Goal: Task Accomplishment & Management: Use online tool/utility

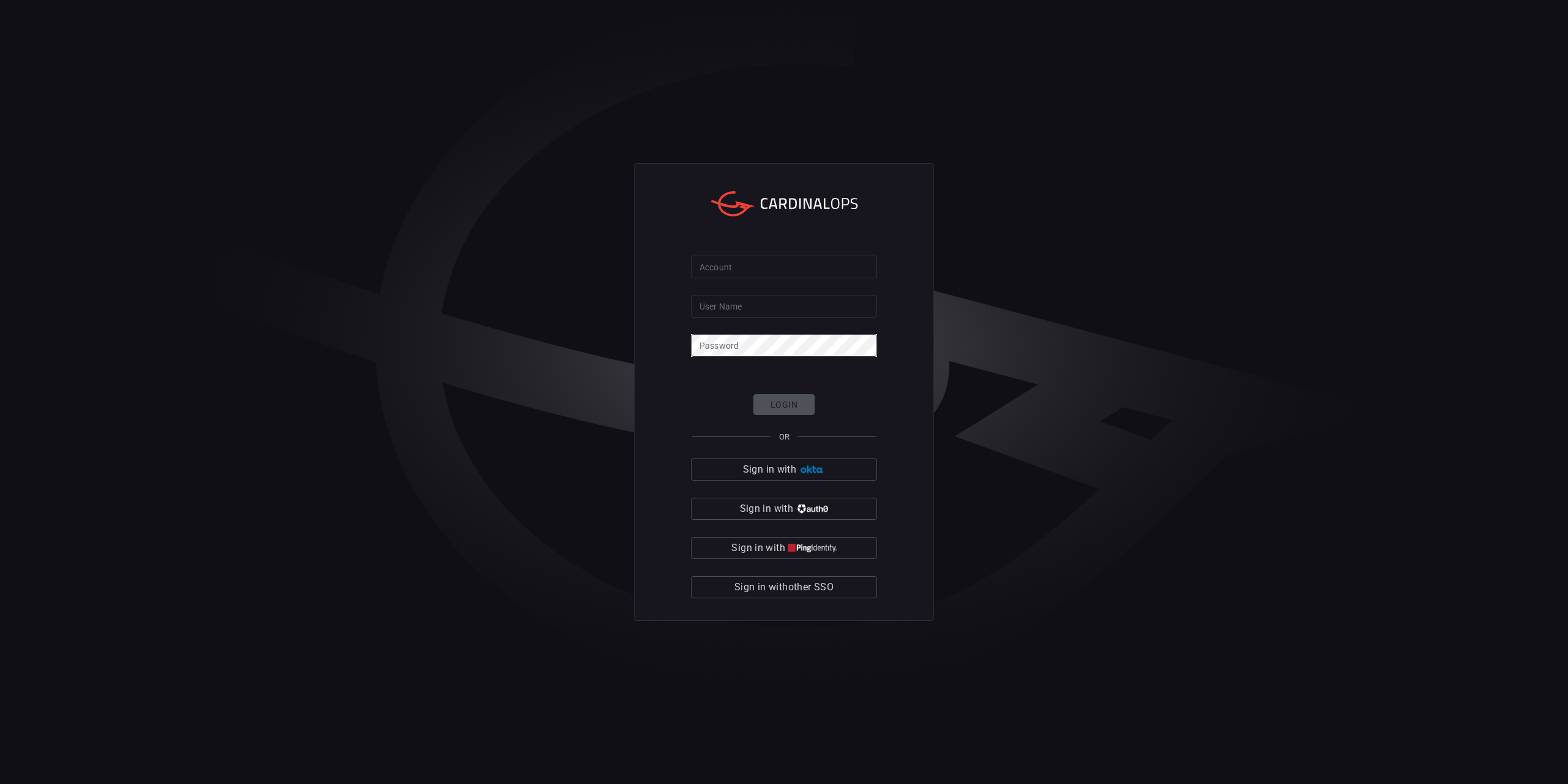
click at [788, 280] on form "Account Account User Name User Name Password Password Login OR Sign in with Sig…" at bounding box center [784, 427] width 186 height 343
drag, startPoint x: 774, startPoint y: 589, endPoint x: 767, endPoint y: 579, distance: 12.2
click at [773, 589] on span "Sign in with other SSO" at bounding box center [784, 587] width 99 height 17
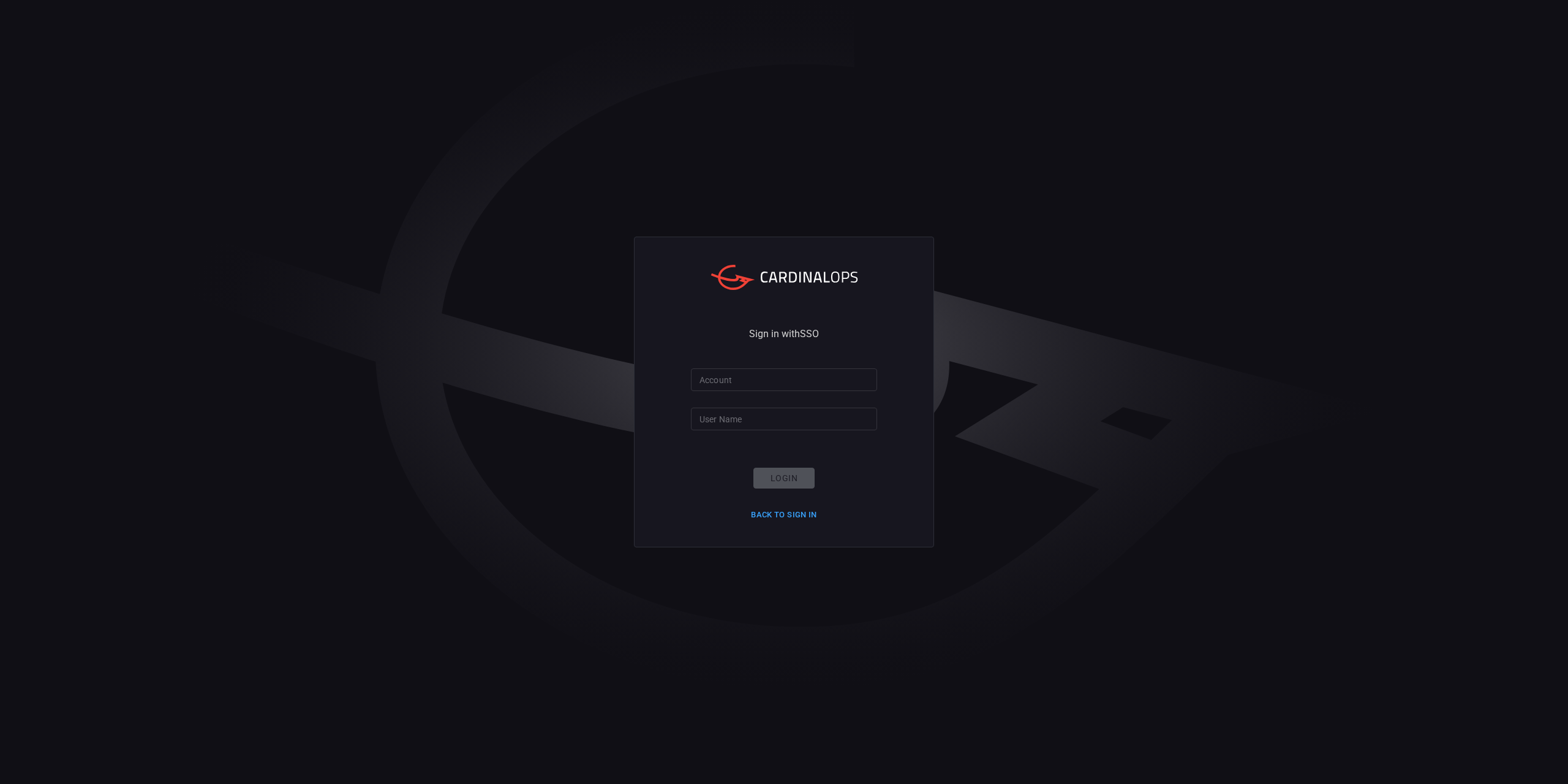
click at [740, 377] on input "Account" at bounding box center [784, 380] width 186 height 22
click at [750, 380] on input "Account" at bounding box center [784, 380] width 186 height 22
paste input "[PERSON_NAME]-lovells"
type input "[PERSON_NAME]-lovells"
click at [742, 423] on input "User Name" at bounding box center [784, 419] width 186 height 22
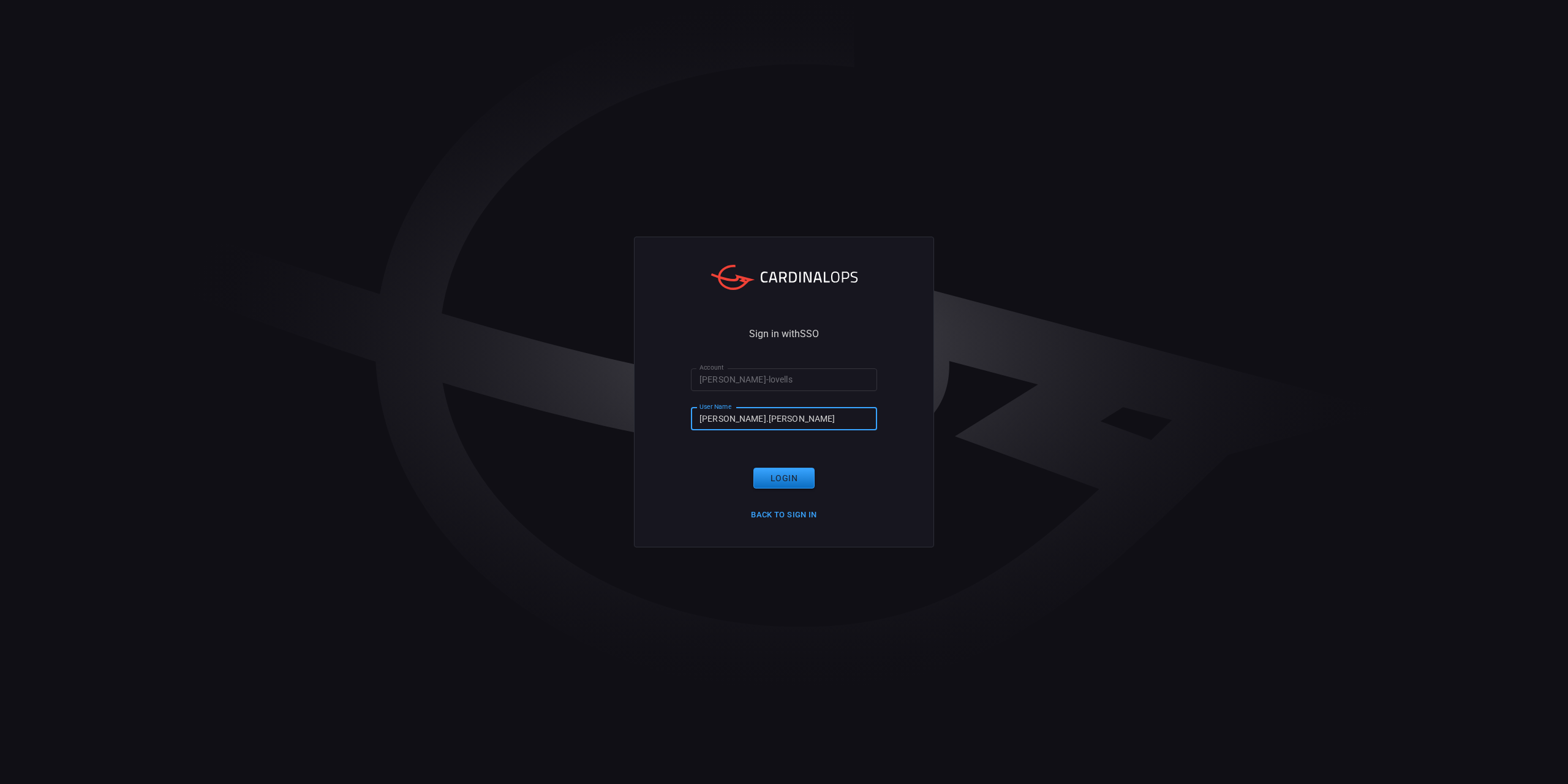
type input "[PERSON_NAME].[PERSON_NAME]"
click button "Login" at bounding box center [784, 478] width 61 height 22
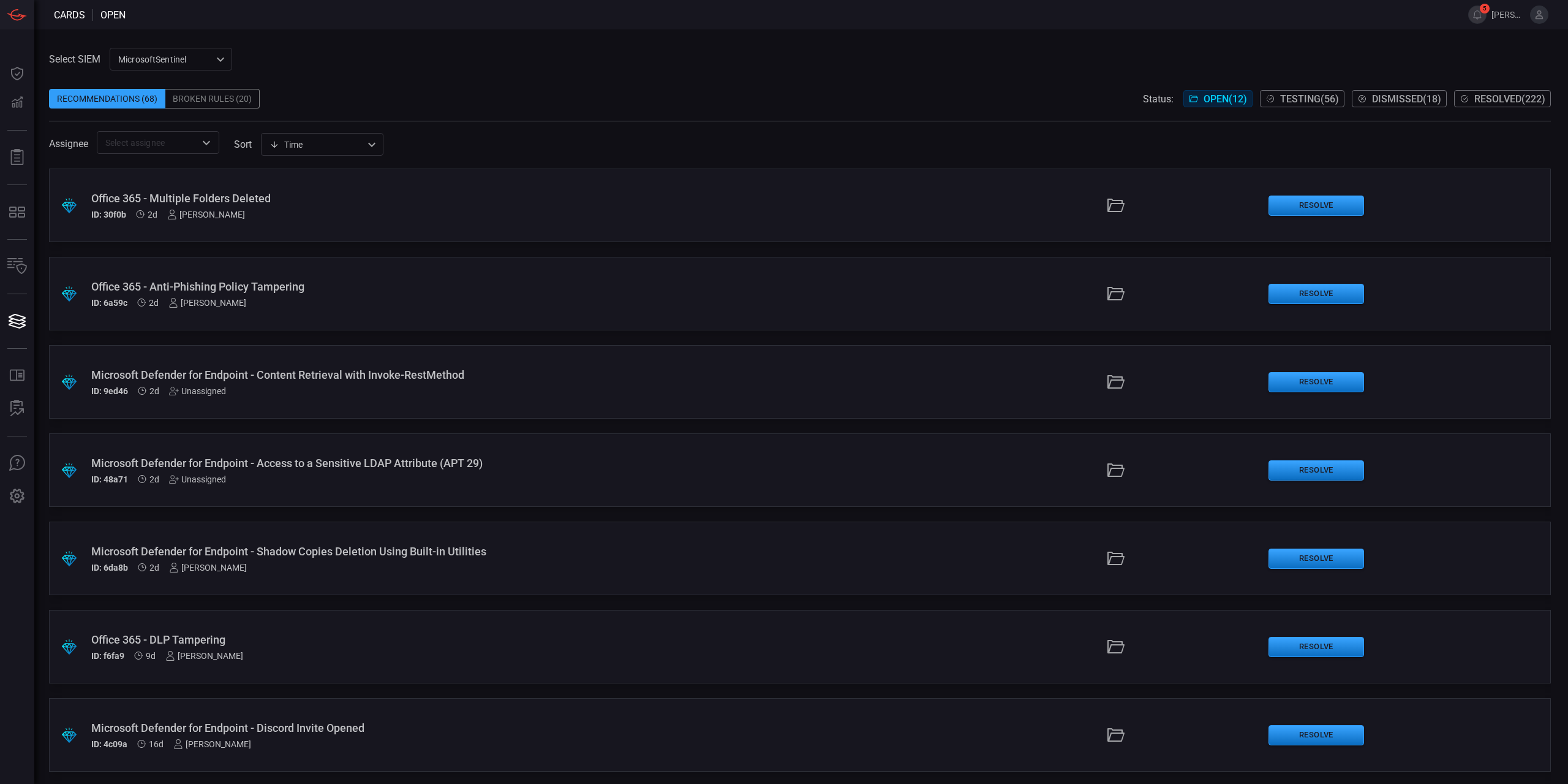
click at [1540, 15] on icon at bounding box center [1540, 14] width 8 height 9
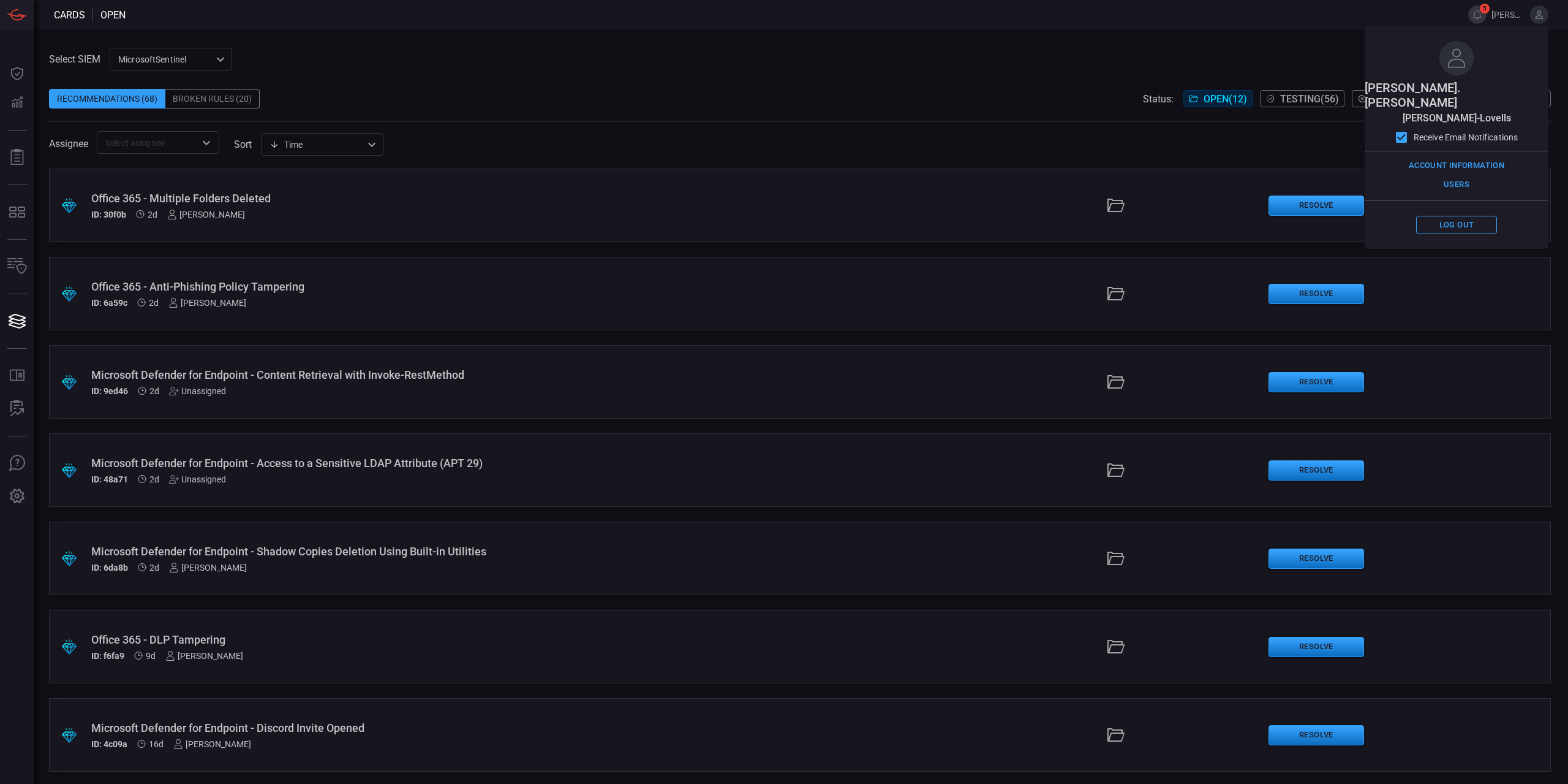
click at [1490, 20] on span at bounding box center [1489, 14] width 5 height 30
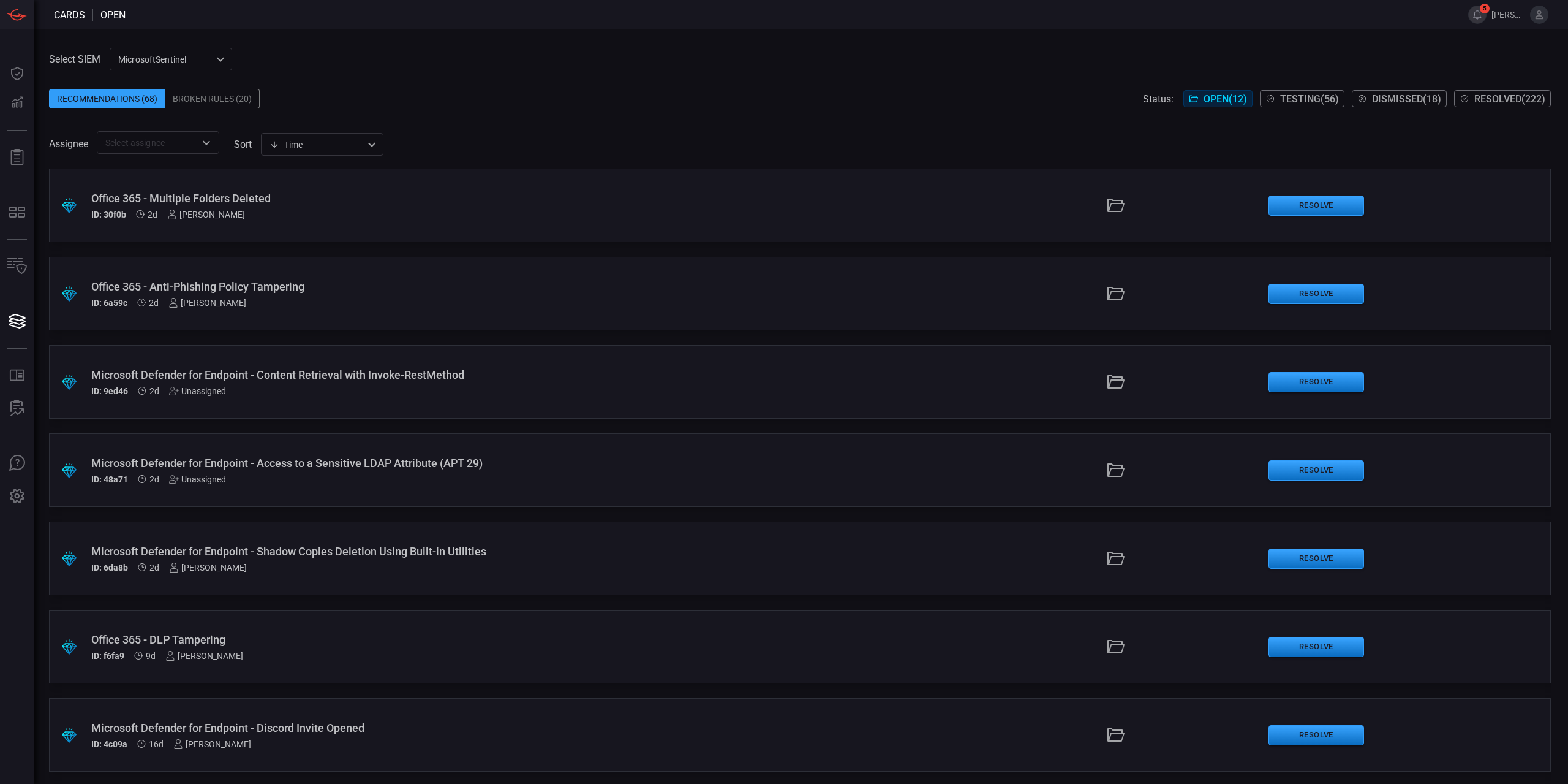
click at [1482, 15] on button "5" at bounding box center [1478, 14] width 18 height 18
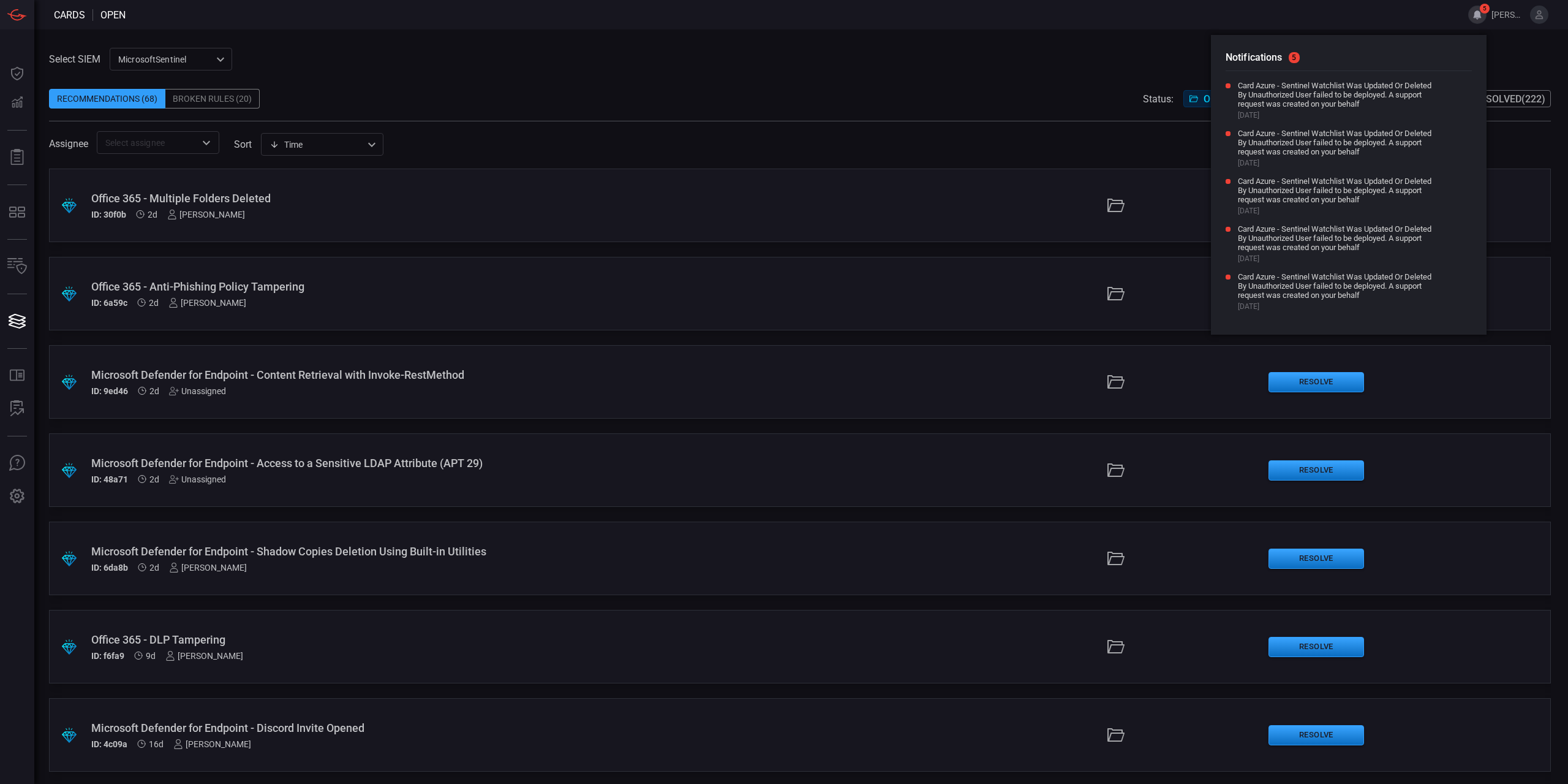
click at [675, 59] on div "Select SIEM MicrosoftSentinel 0471c944-0788-4817-ac81-30bc28b4adcc ​ Recommenda…" at bounding box center [799, 101] width 1502 height 106
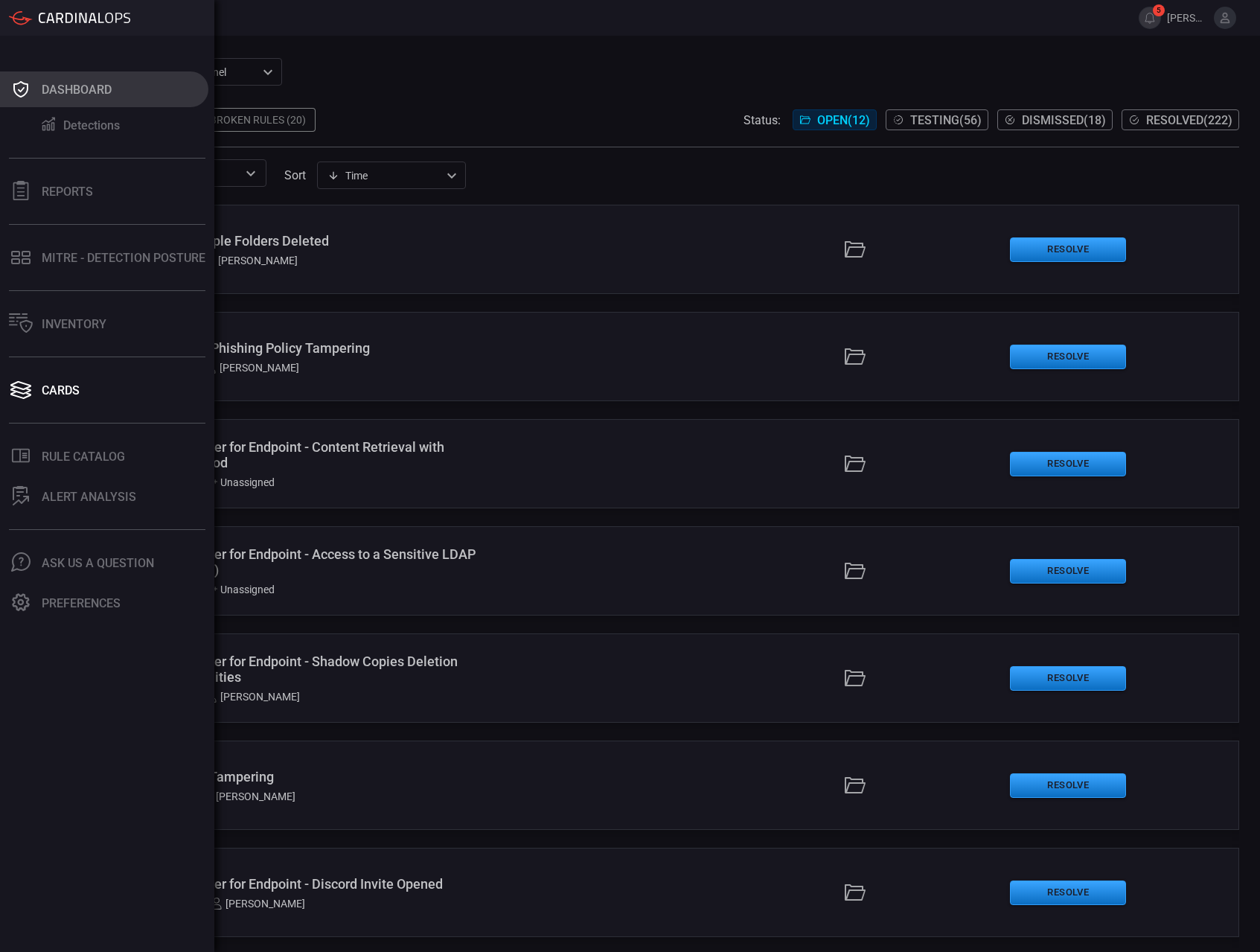
click at [37, 82] on button "Dashboard" at bounding box center [104, 89] width 209 height 36
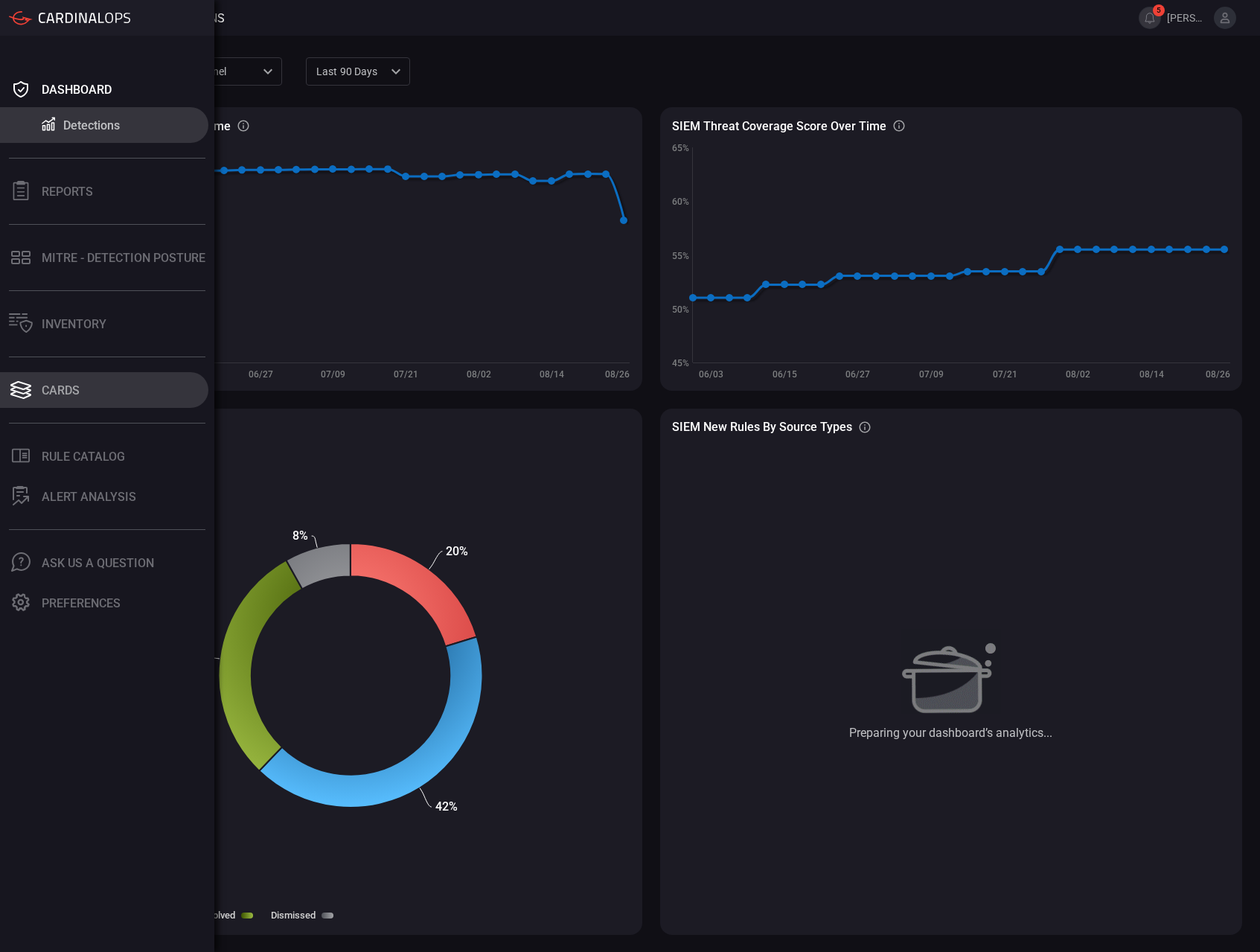
click at [47, 388] on div "Cards" at bounding box center [60, 390] width 38 height 14
